Goal: Find specific page/section: Find specific page/section

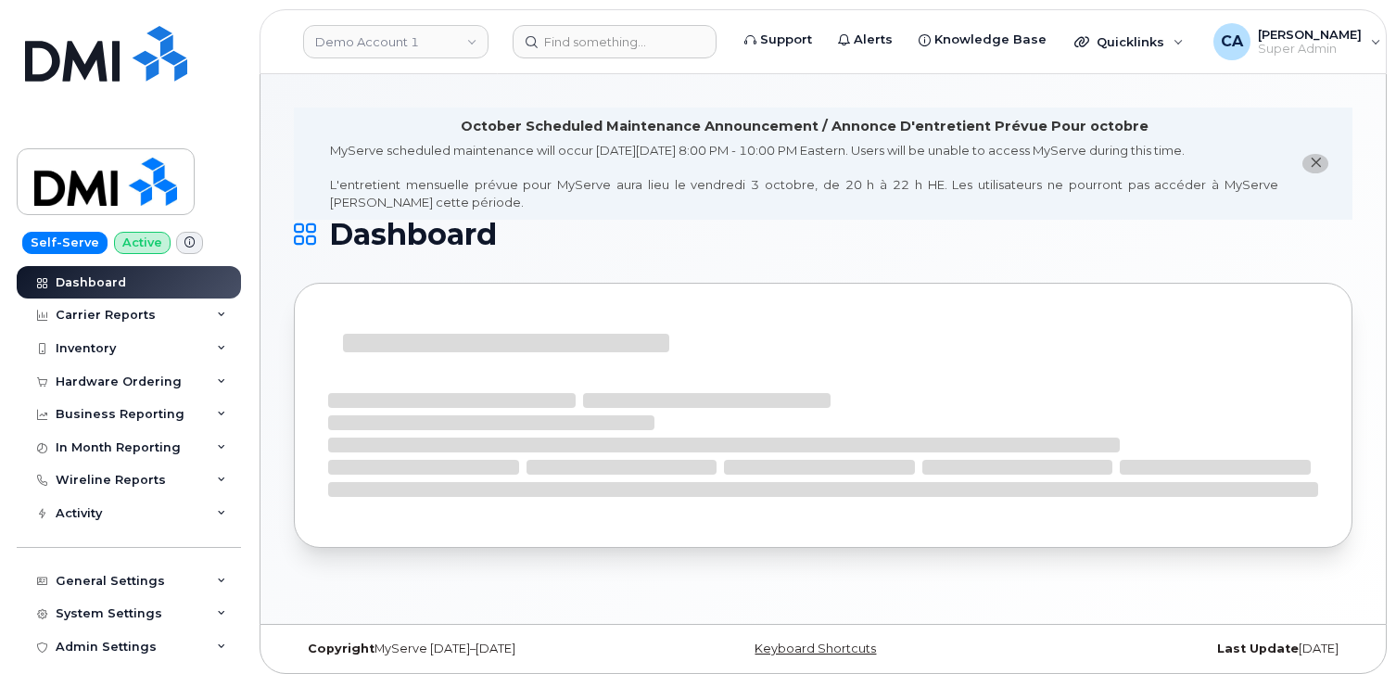
click at [413, 34] on link "Demo Account 1" at bounding box center [395, 41] width 185 height 33
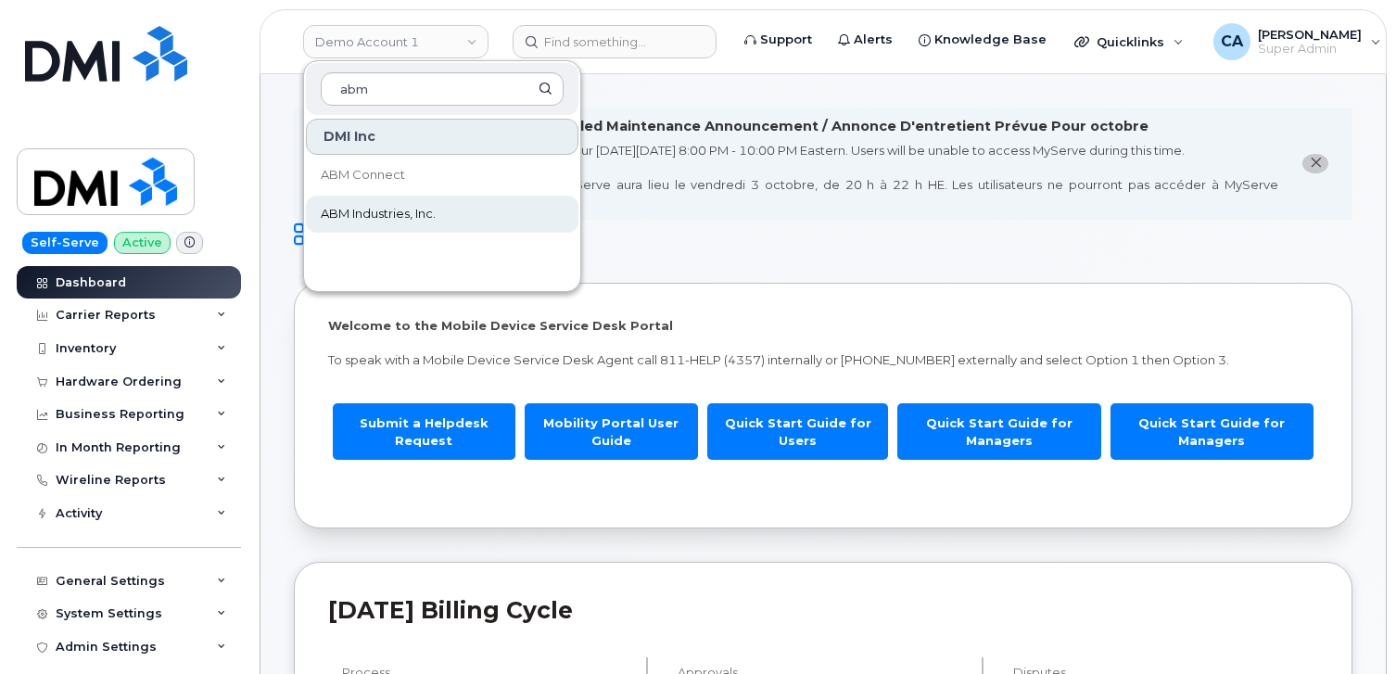
type input "abm"
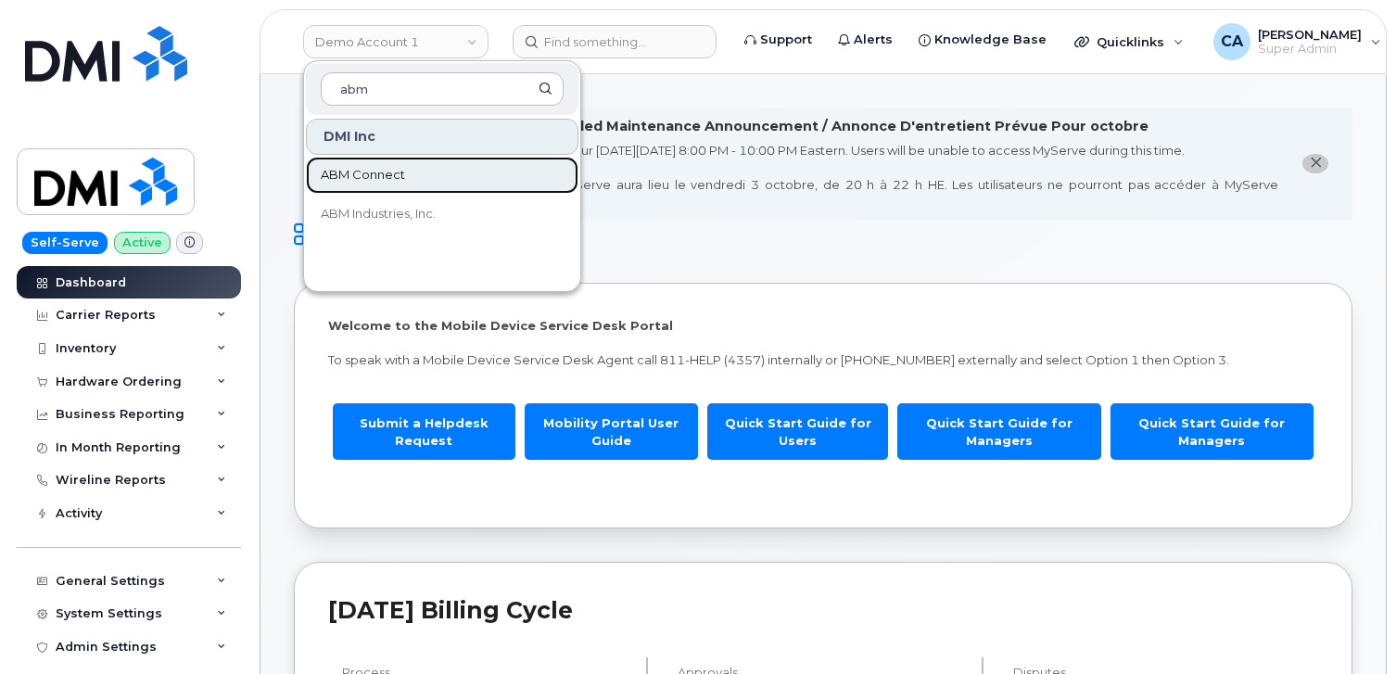
click at [388, 177] on span "ABM Connect" at bounding box center [363, 175] width 84 height 19
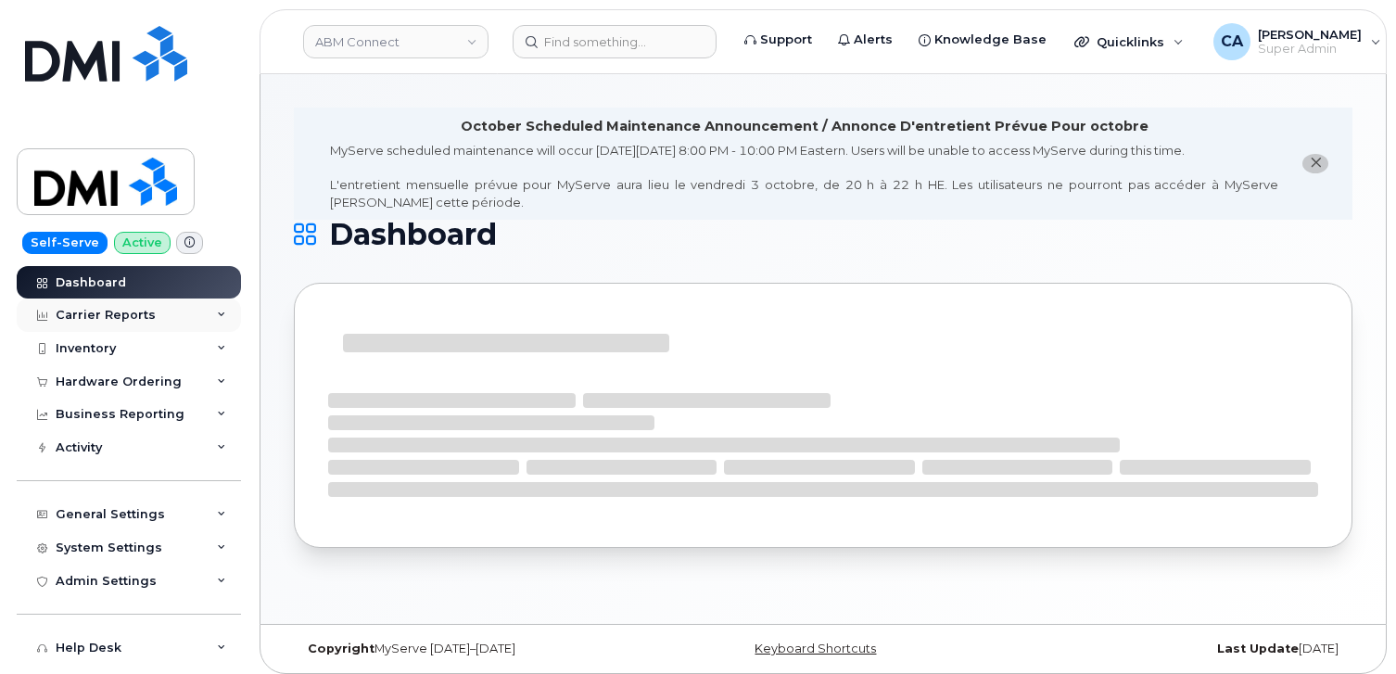
click at [110, 311] on div "Carrier Reports" at bounding box center [106, 315] width 100 height 15
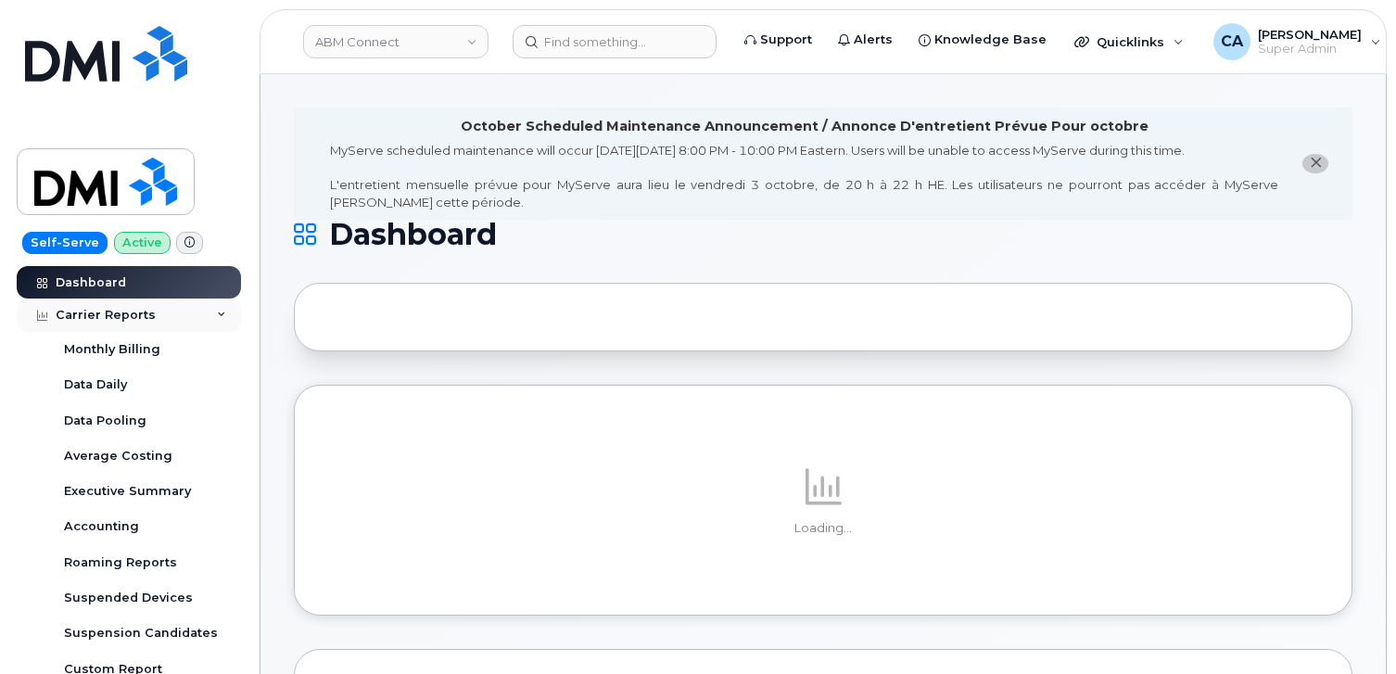
click at [146, 310] on div "Carrier Reports" at bounding box center [106, 315] width 100 height 15
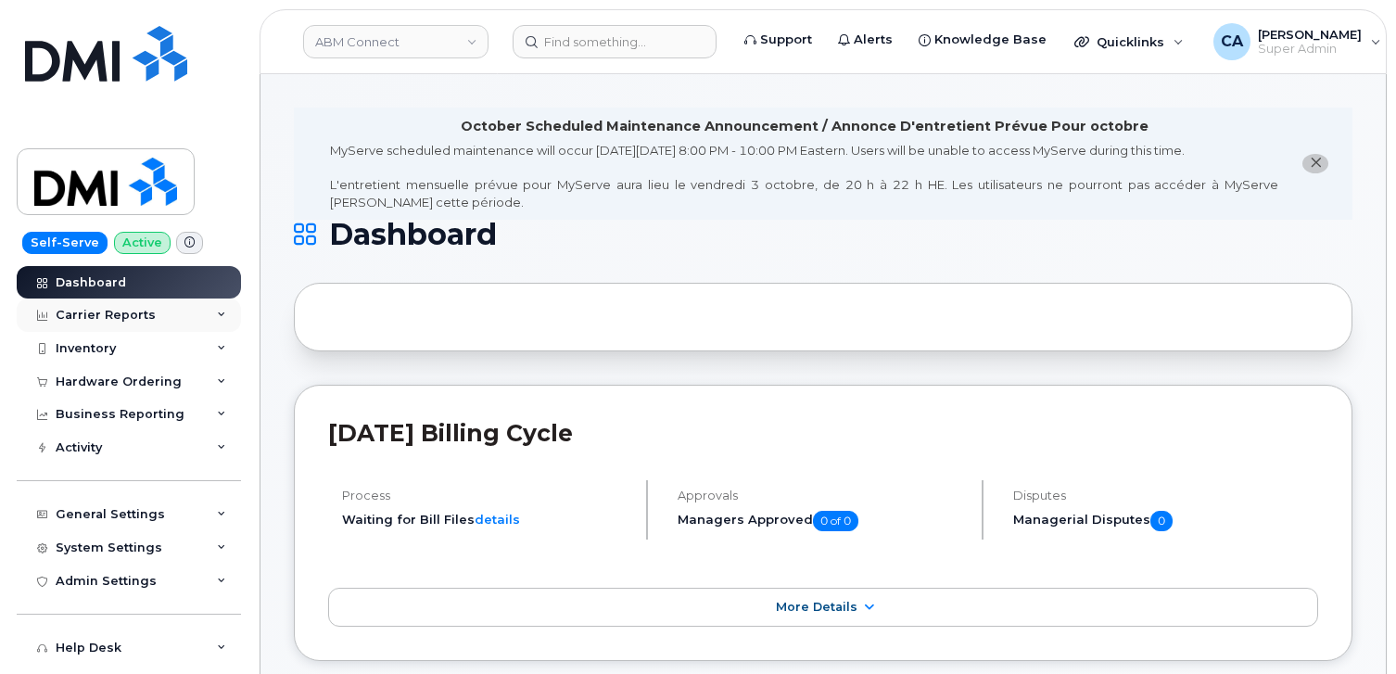
click at [146, 310] on div "Carrier Reports" at bounding box center [106, 315] width 100 height 15
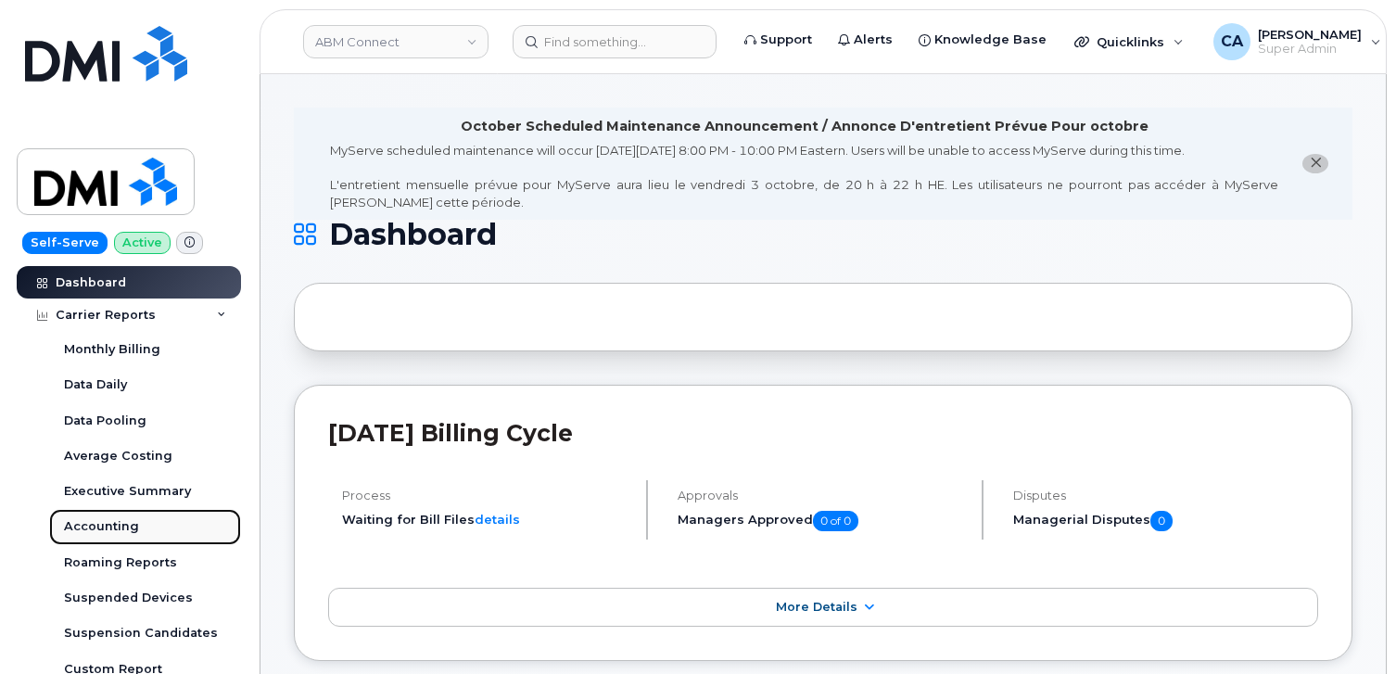
click at [103, 530] on div "Accounting" at bounding box center [101, 526] width 75 height 17
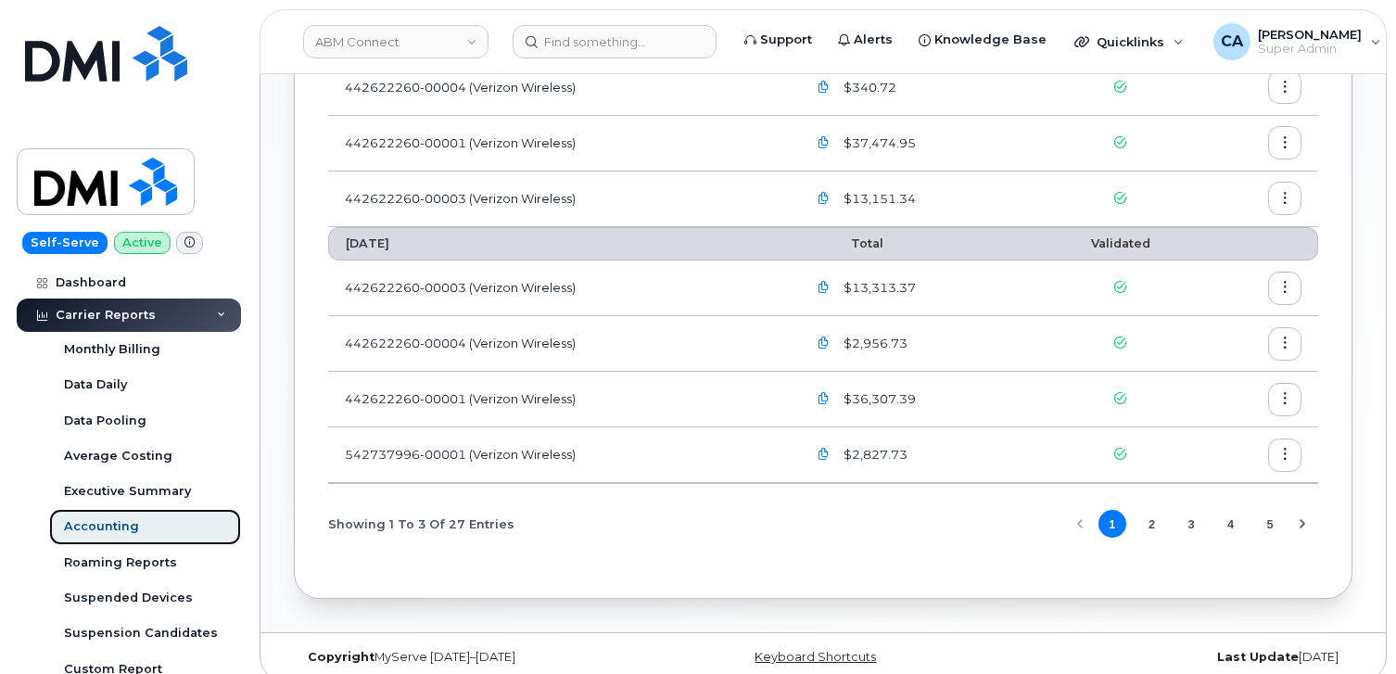
scroll to position [412, 0]
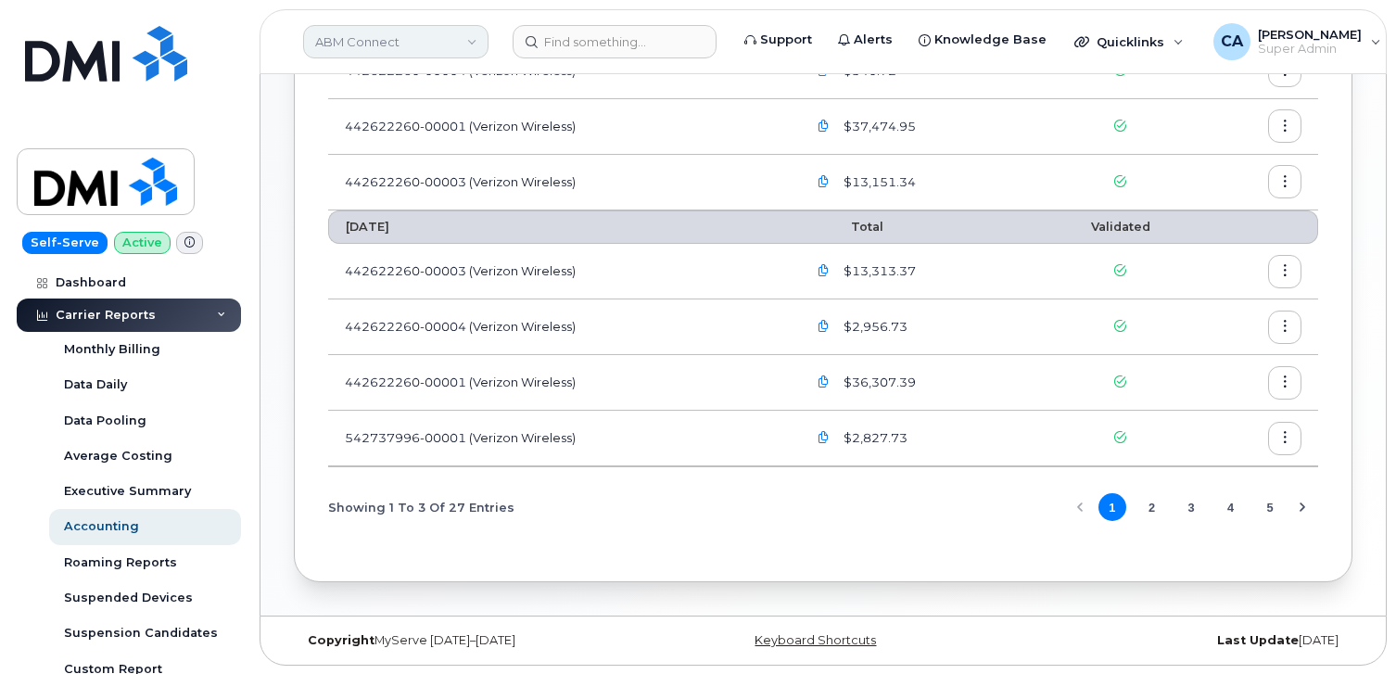
click at [468, 45] on link "ABM Connect" at bounding box center [395, 41] width 185 height 33
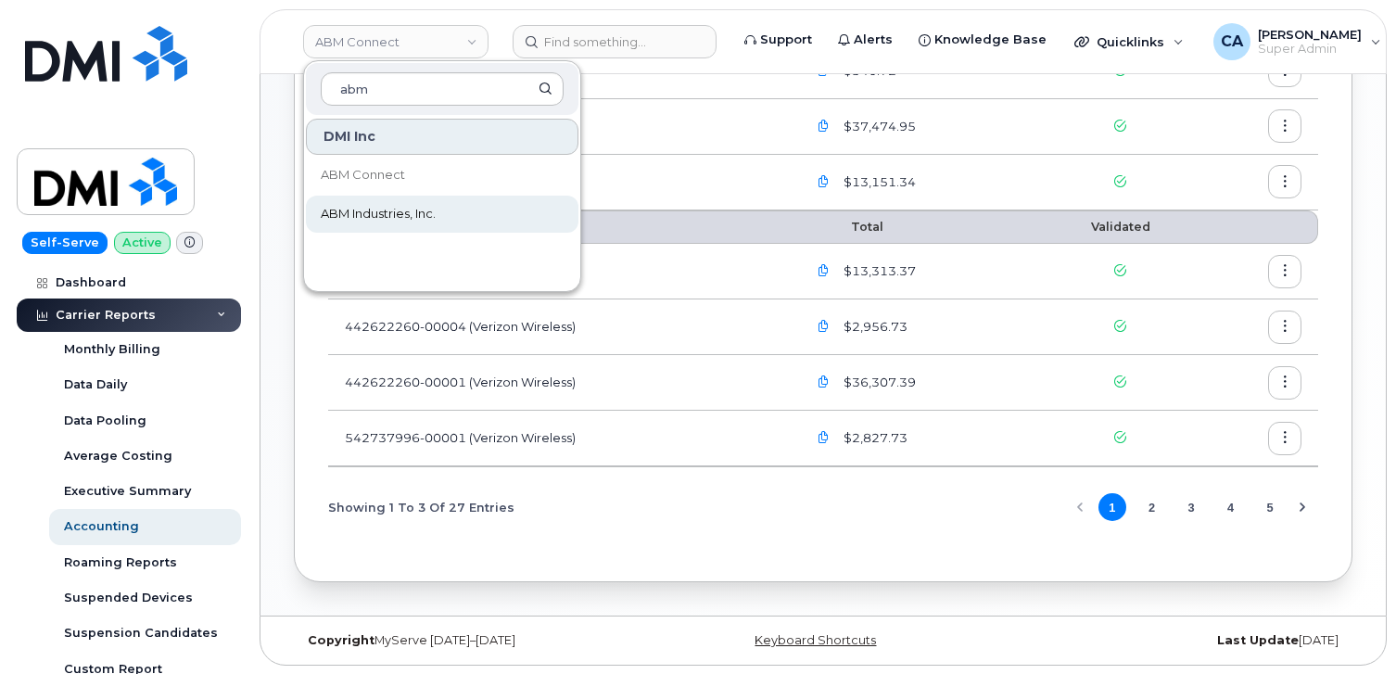
type input "abm"
click at [362, 211] on span "ABM Industries, Inc." at bounding box center [378, 214] width 115 height 19
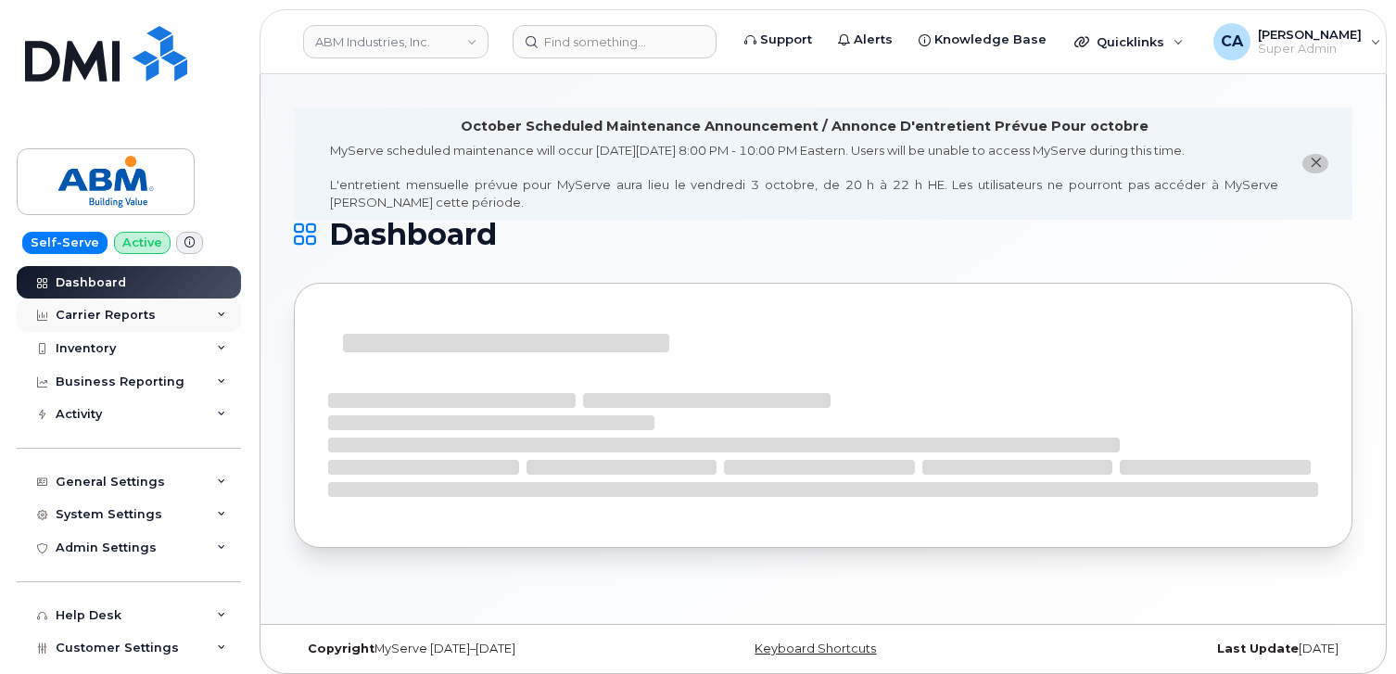
click at [143, 323] on div "Carrier Reports" at bounding box center [129, 315] width 224 height 33
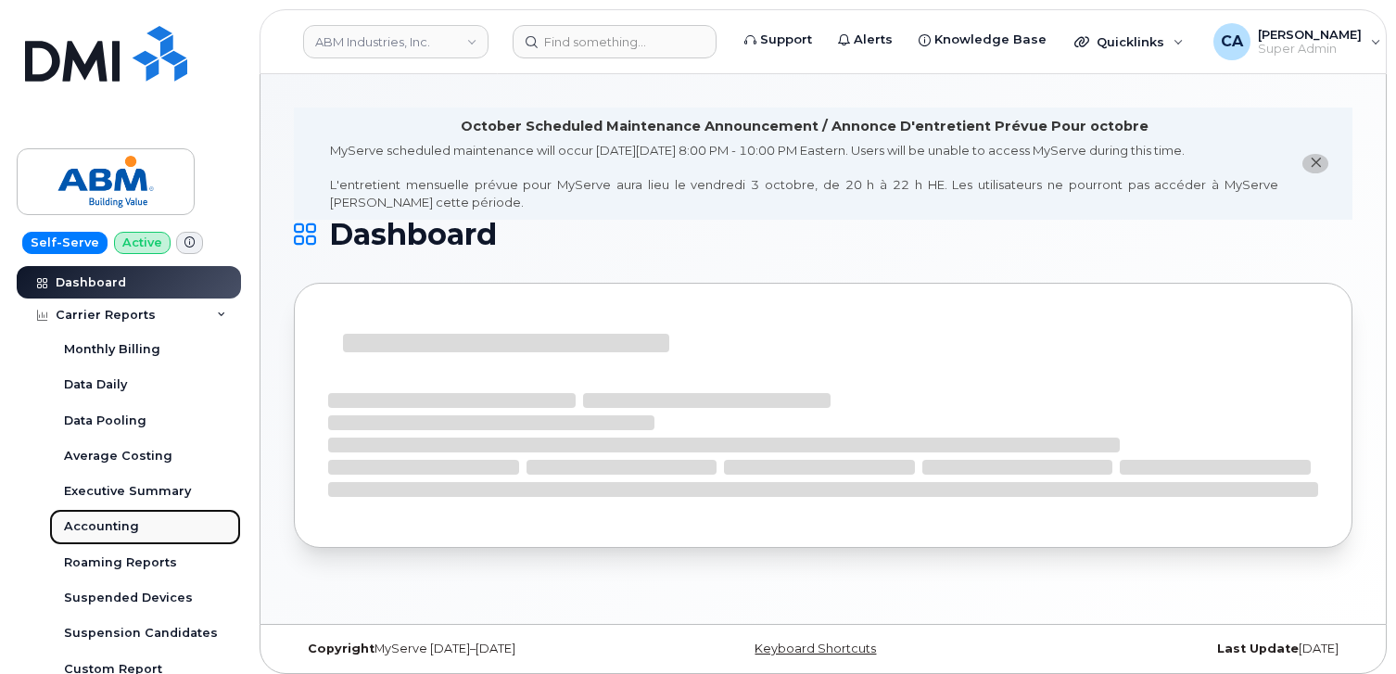
click at [96, 526] on div "Accounting" at bounding box center [101, 526] width 75 height 17
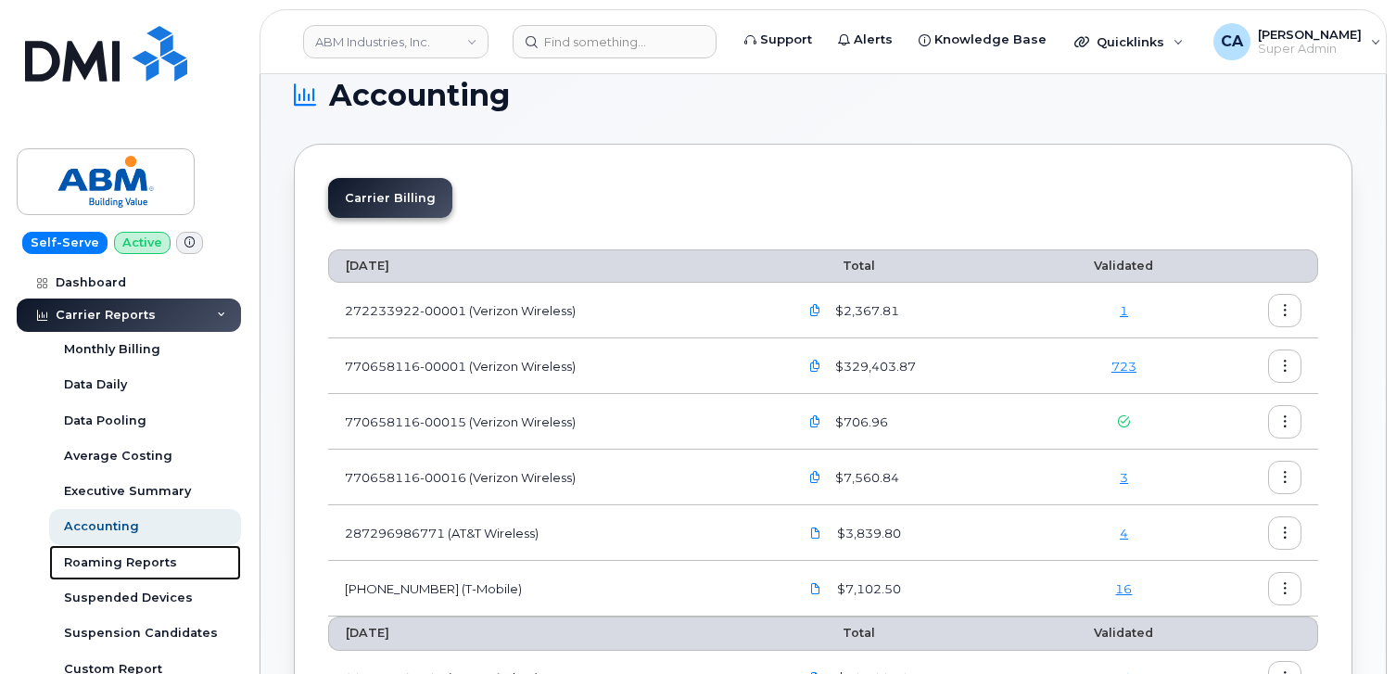
scroll to position [29, 0]
